Goal: Information Seeking & Learning: Compare options

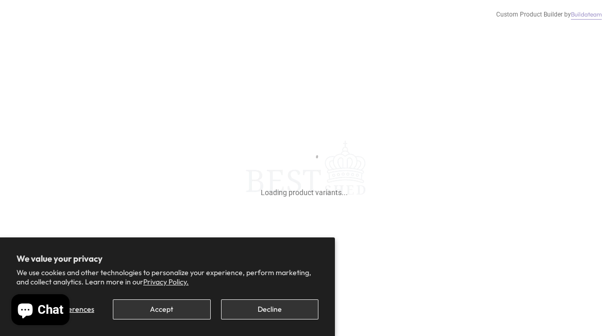
click at [185, 304] on button "Accept" at bounding box center [161, 309] width 97 height 20
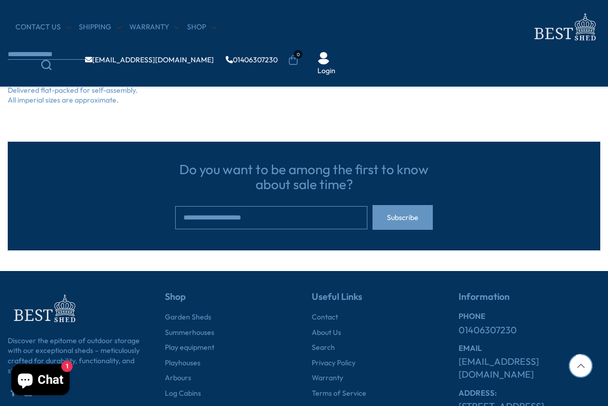
scroll to position [1106, 0]
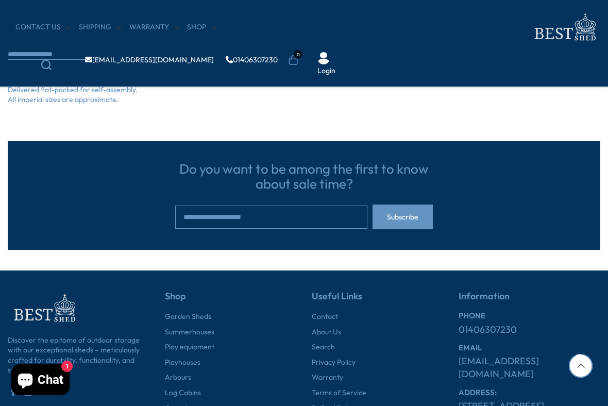
click at [207, 219] on input "email" at bounding box center [271, 217] width 192 height 23
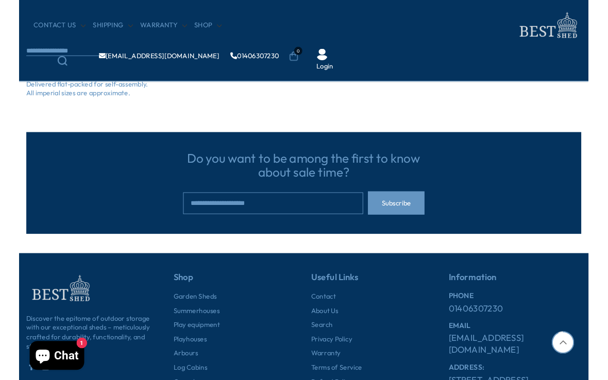
scroll to position [1105, 0]
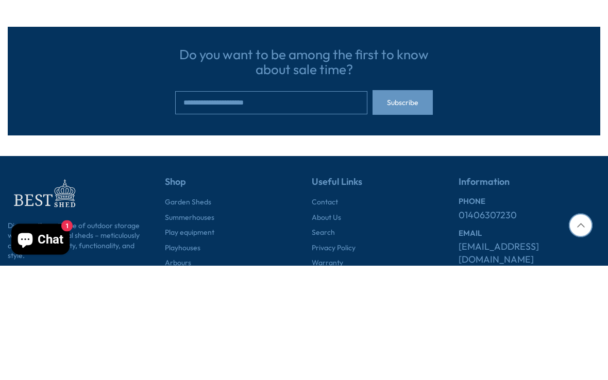
type input "**********"
click at [423, 205] on button "Subscribe" at bounding box center [403, 217] width 60 height 25
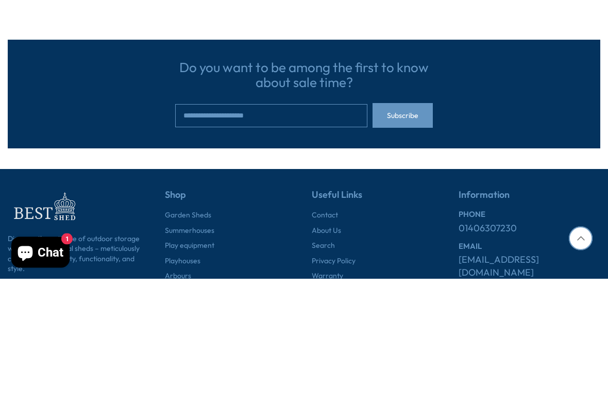
scroll to position [1197, 0]
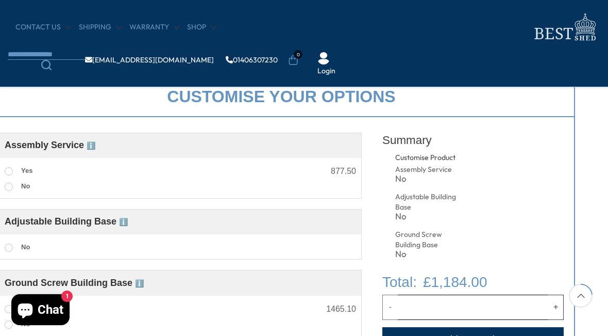
scroll to position [297, 23]
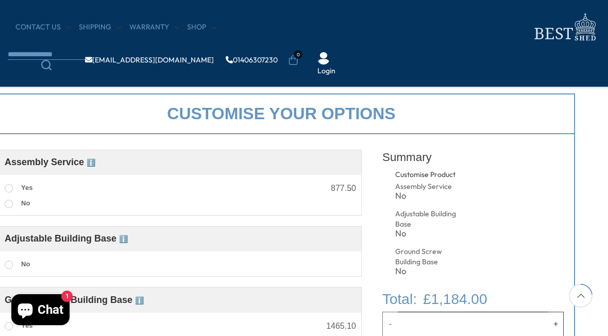
click at [200, 24] on link "Shop" at bounding box center [201, 27] width 29 height 10
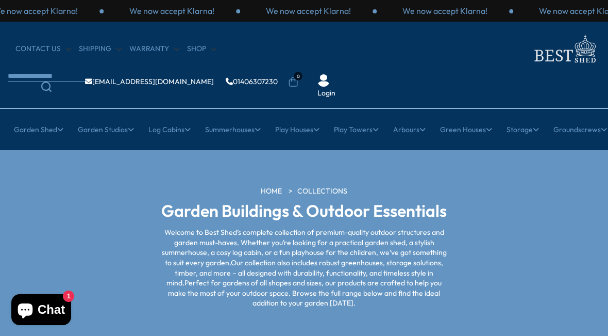
click at [259, 202] on link "Medium Summerhouses" at bounding box center [235, 211] width 81 height 18
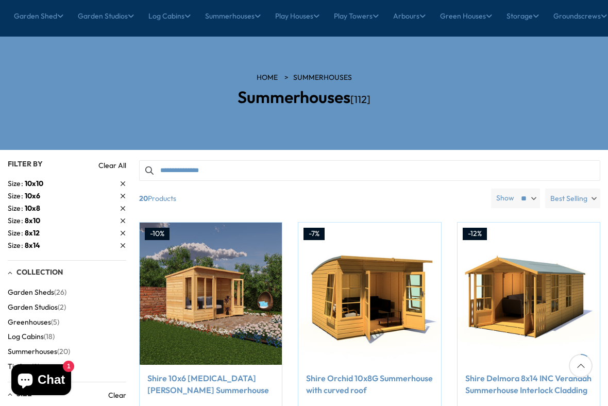
scroll to position [119, 0]
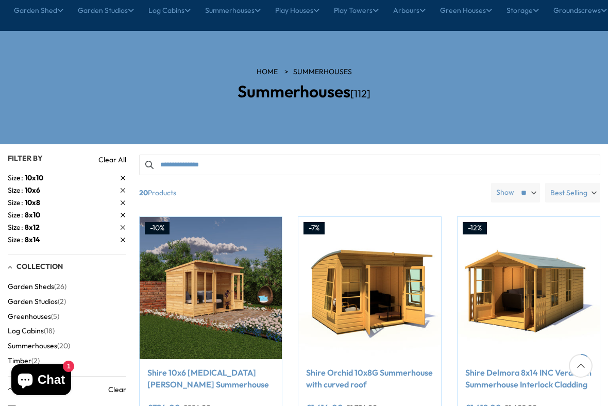
click at [120, 210] on link "Size 8x10" at bounding box center [67, 215] width 119 height 11
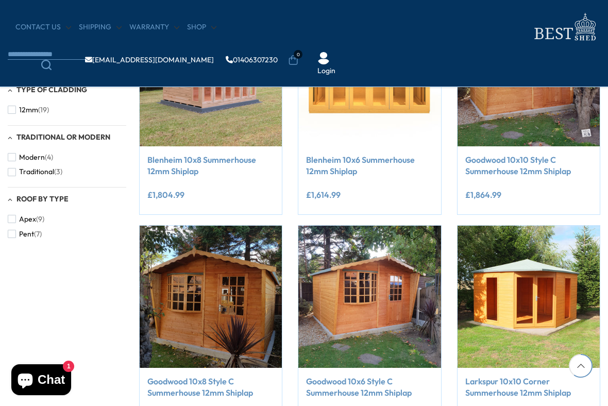
scroll to position [689, 0]
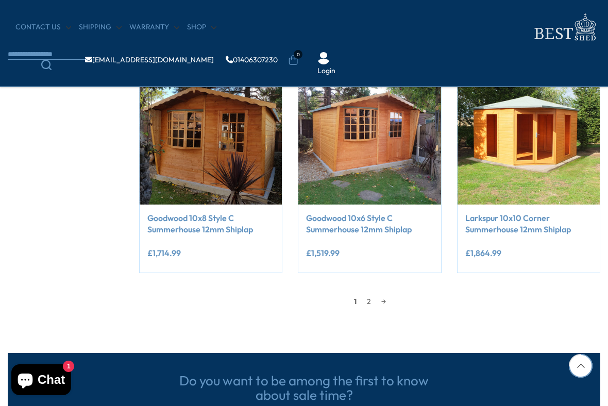
click at [370, 303] on link "2" at bounding box center [369, 301] width 14 height 15
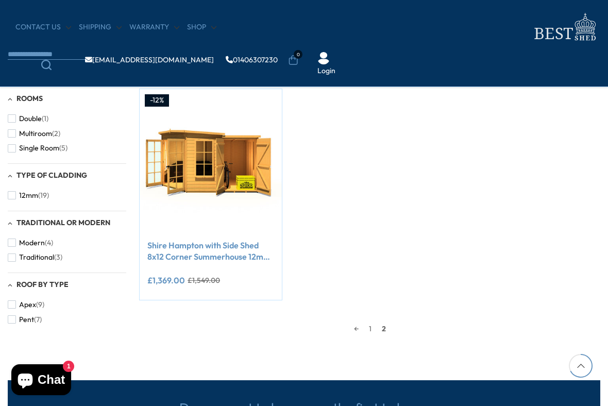
scroll to position [640, 0]
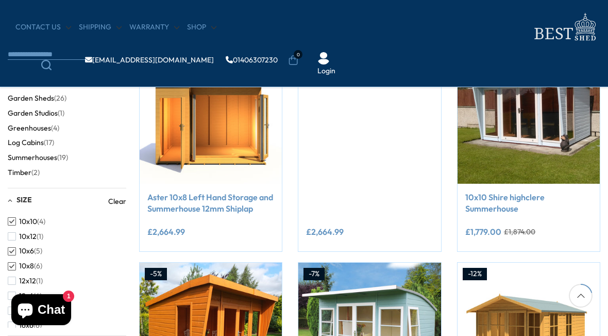
scroll to position [207, 0]
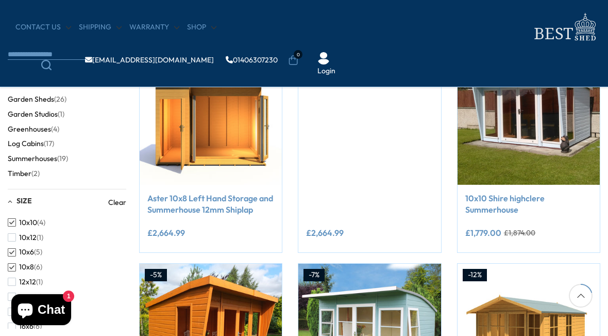
click at [32, 144] on span "Log Cabins" at bounding box center [26, 143] width 36 height 9
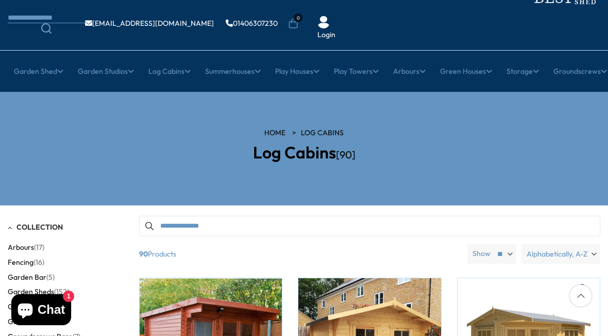
scroll to position [51, 0]
